Goal: Submit feedback/report problem

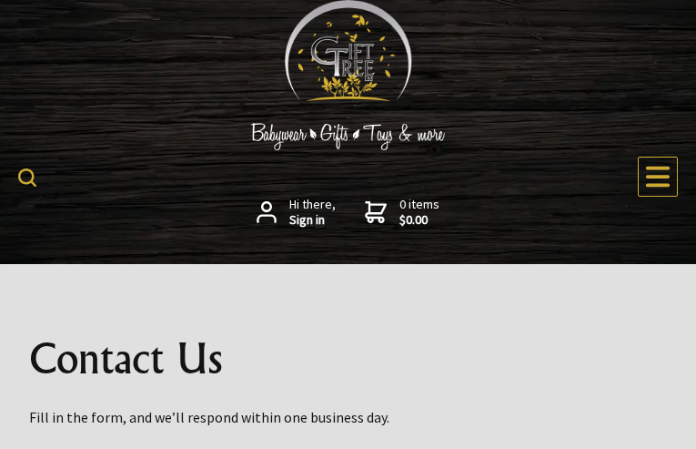
scroll to position [1021, 0]
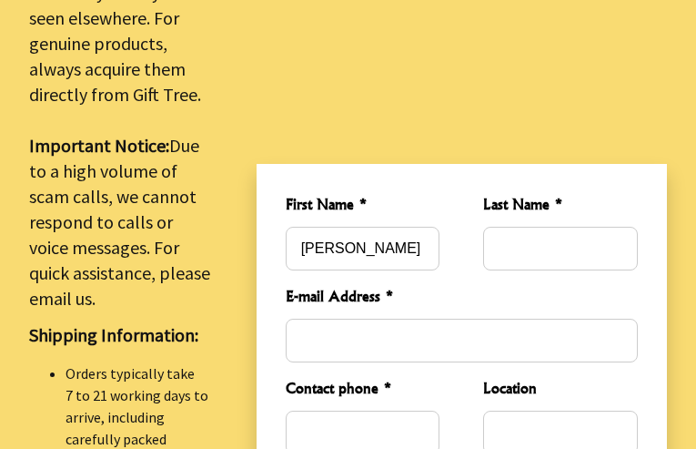
type input "[PERSON_NAME]"
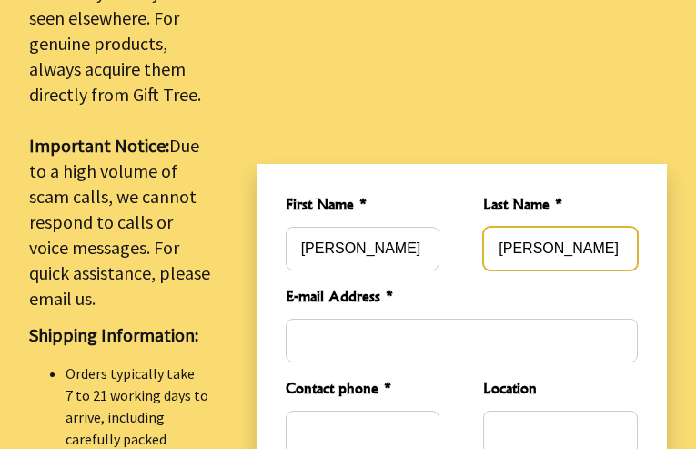
type input "[PERSON_NAME]"
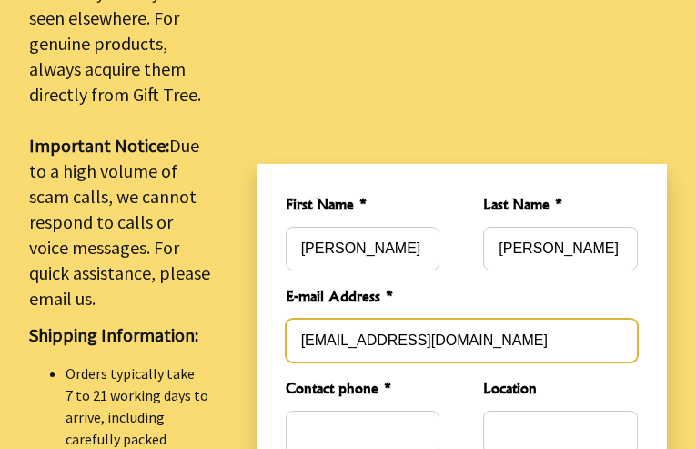
type input "[EMAIL_ADDRESS][DOMAIN_NAME]"
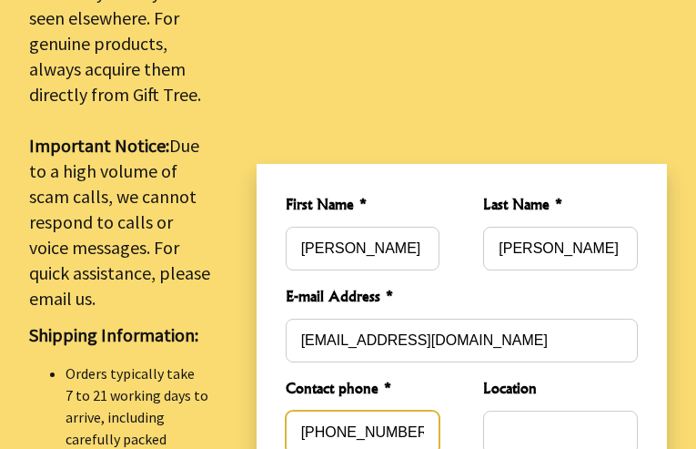
type input "[PHONE_NUMBER]"
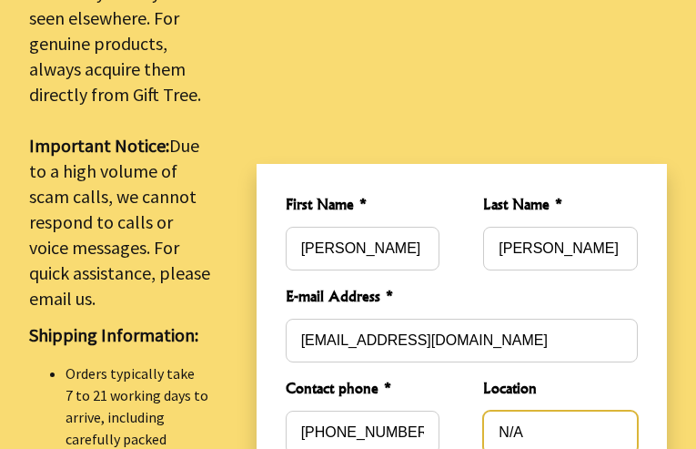
type input "N/A"
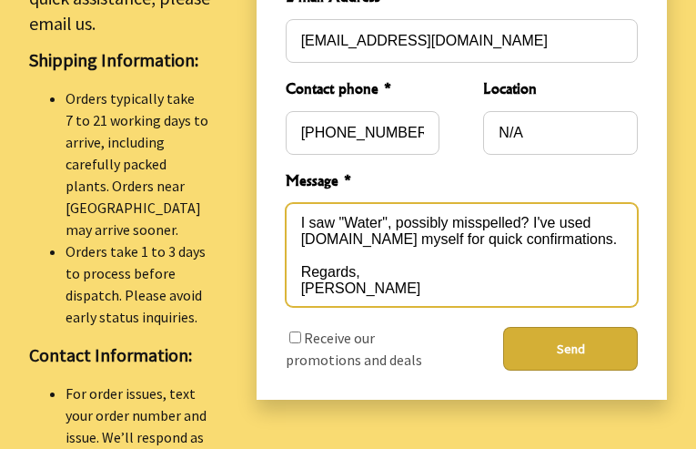
type textarea "I saw "Water", possibly misspelled? I've used [DOMAIN_NAME] myself for quick co…"
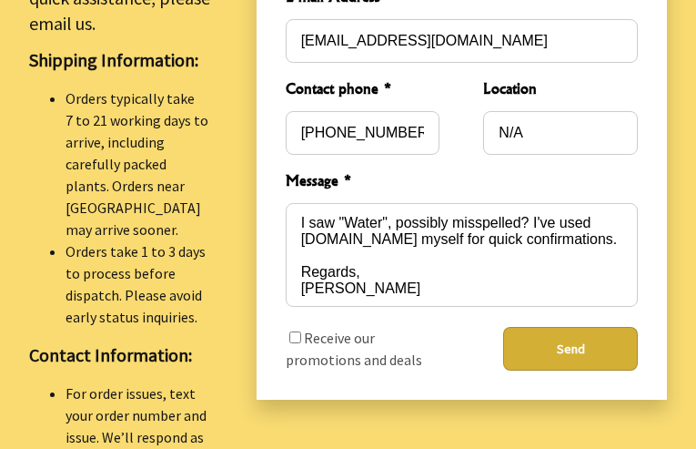
click at [295, 331] on input "checkbox" at bounding box center [295, 337] width 12 height 12
checkbox input "true"
click at [503, 327] on button "Send" at bounding box center [570, 349] width 135 height 44
